Goal: Information Seeking & Learning: Learn about a topic

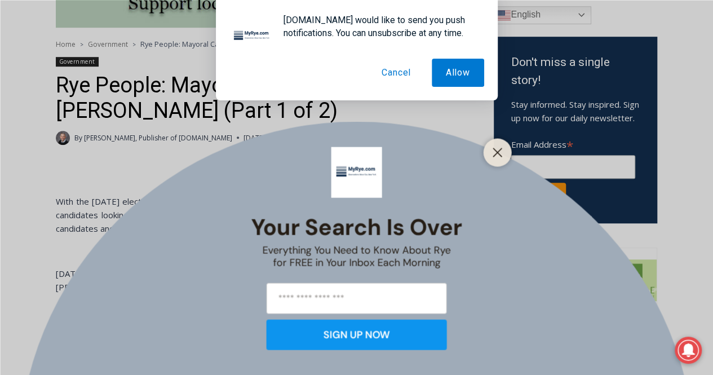
scroll to position [340, 0]
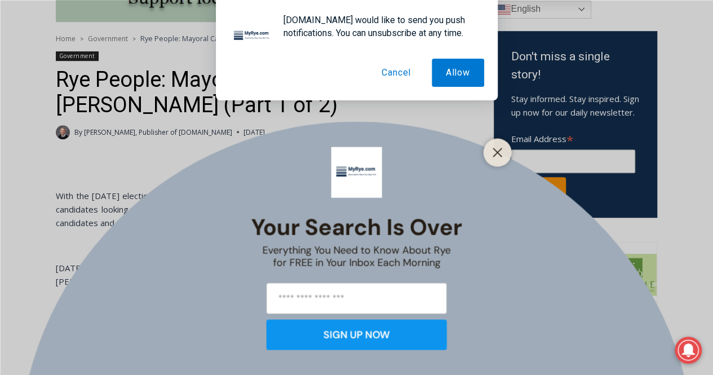
click at [391, 75] on button "Cancel" at bounding box center [395, 73] width 57 height 28
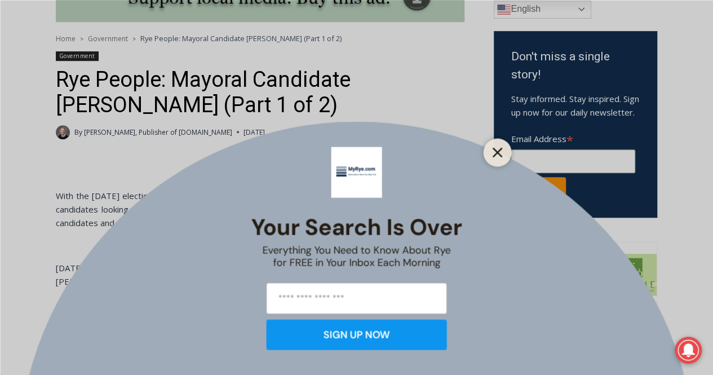
click at [490, 153] on button "Close" at bounding box center [497, 152] width 16 height 16
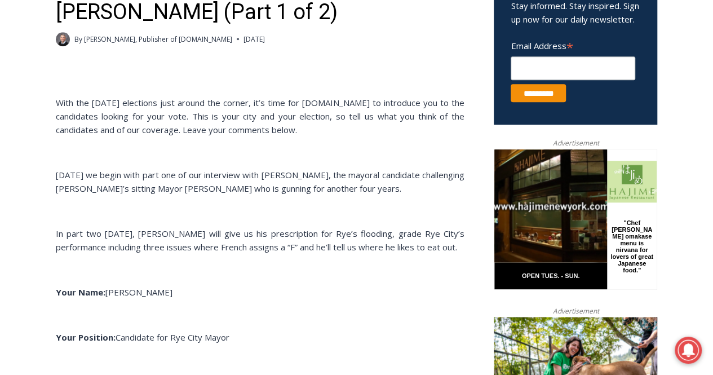
scroll to position [434, 0]
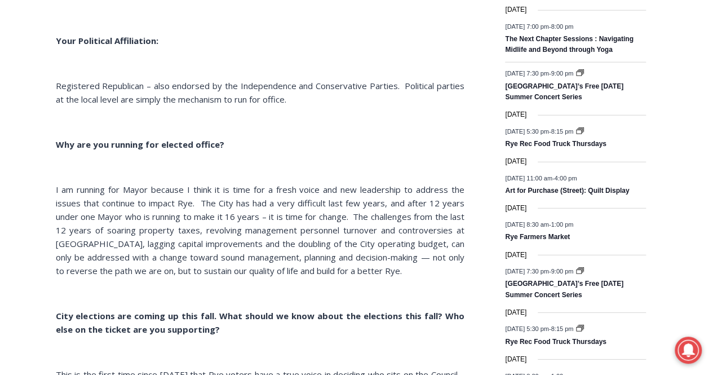
scroll to position [1456, 0]
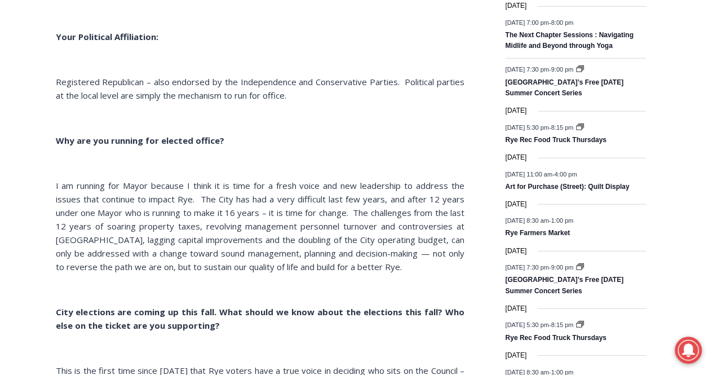
click at [28, 331] on div "Home > Government > Rye People: Mayoral Candidate Doug French (Part 1 of 2) Gov…" at bounding box center [356, 349] width 713 height 3008
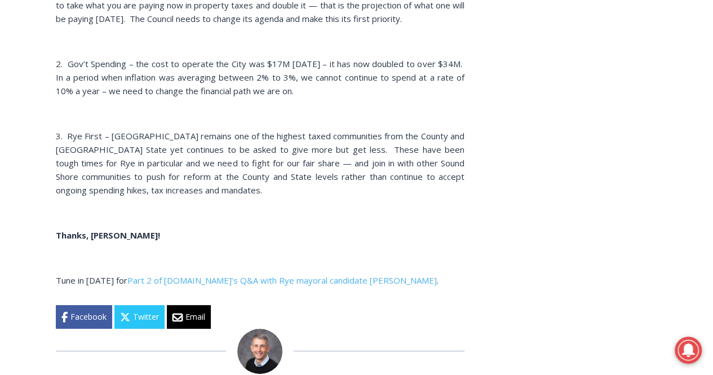
scroll to position [2065, 0]
click at [273, 280] on link "Part 2 of MyRye.com’s Q&A with Rye mayoral candidate Doug French" at bounding box center [281, 279] width 309 height 11
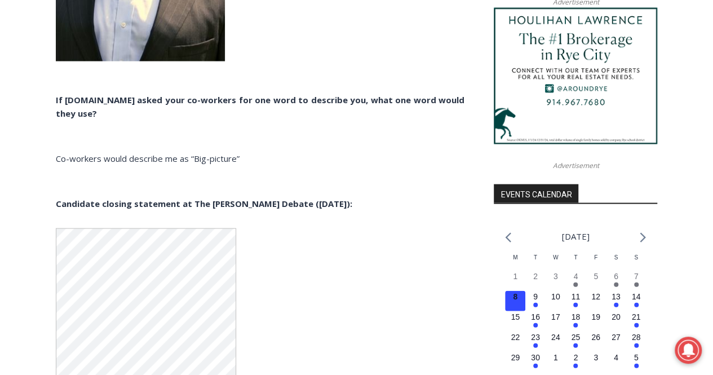
scroll to position [1063, 0]
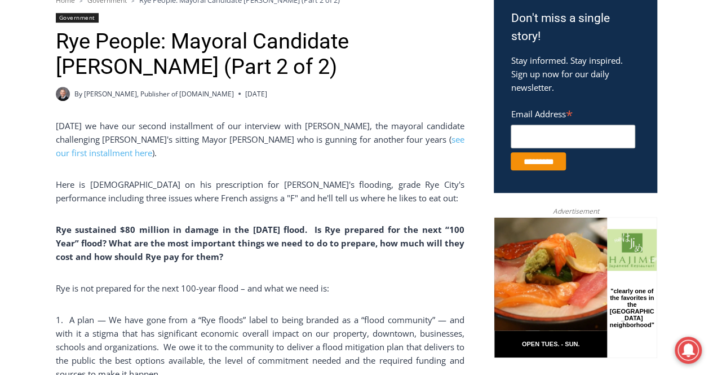
scroll to position [380, 0]
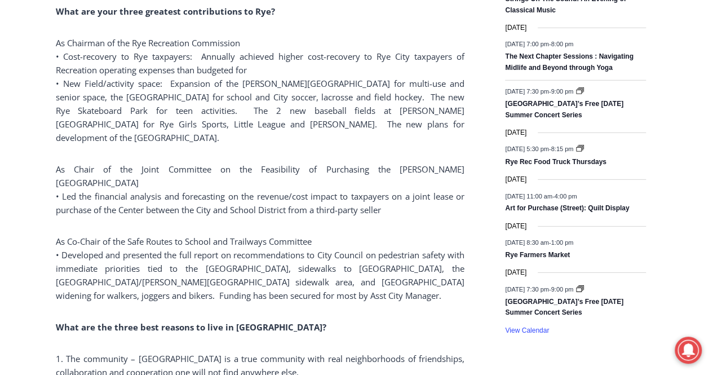
scroll to position [1648, 0]
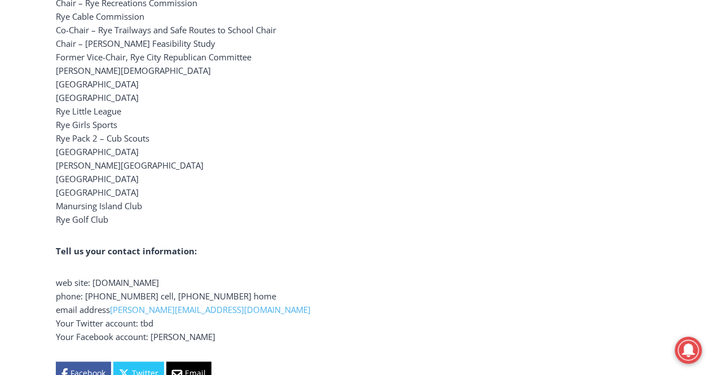
scroll to position [2597, 0]
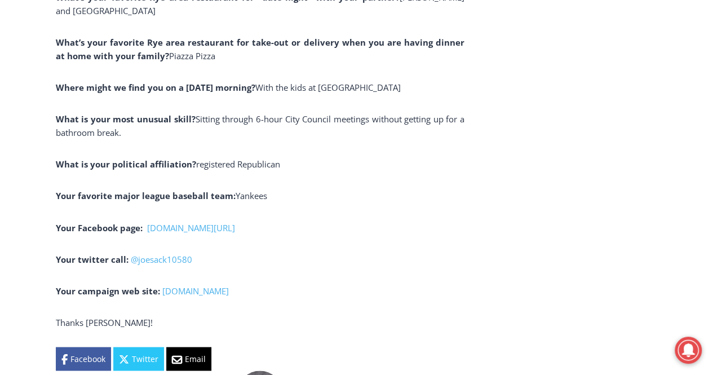
scroll to position [2998, 0]
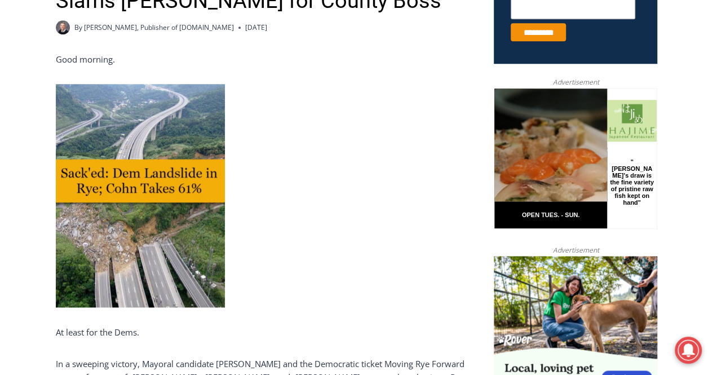
scroll to position [505, 0]
